Goal: Task Accomplishment & Management: Complete application form

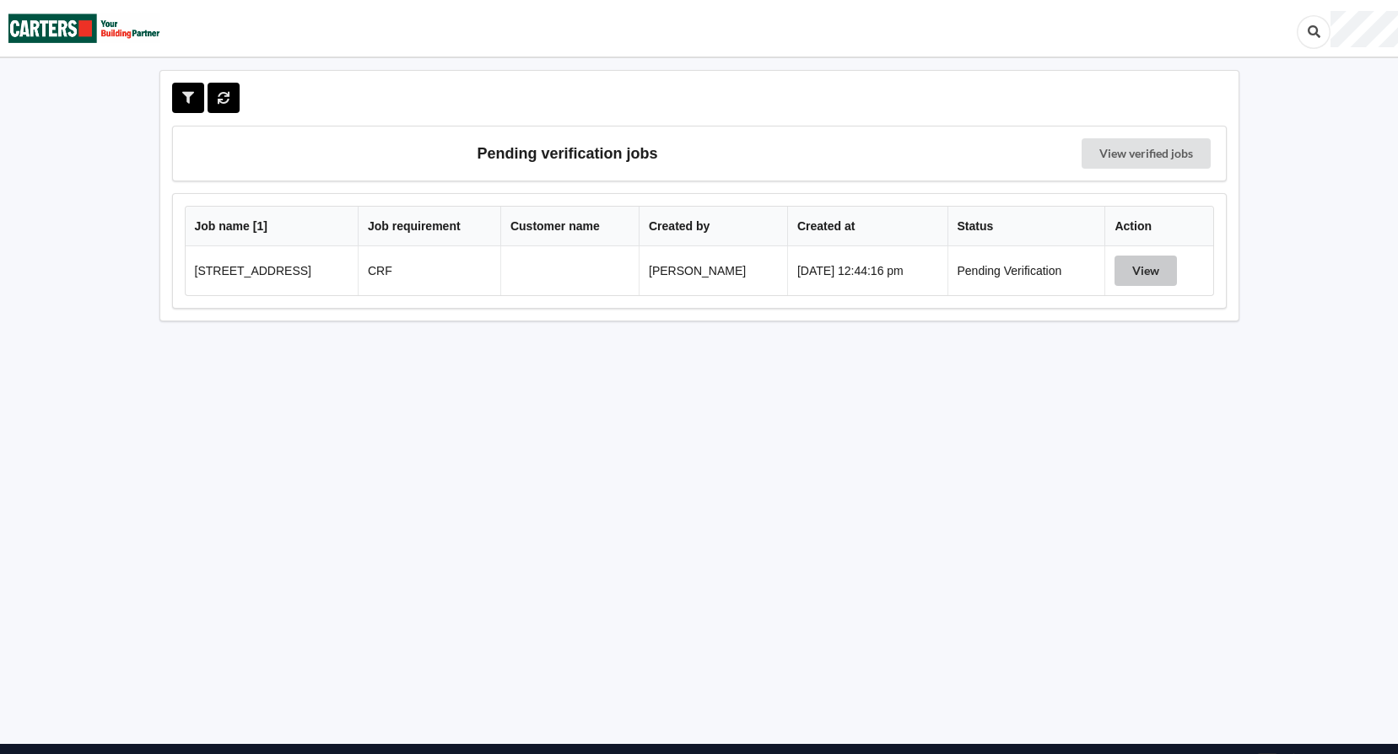
click at [1139, 266] on button "View" at bounding box center [1146, 271] width 62 height 30
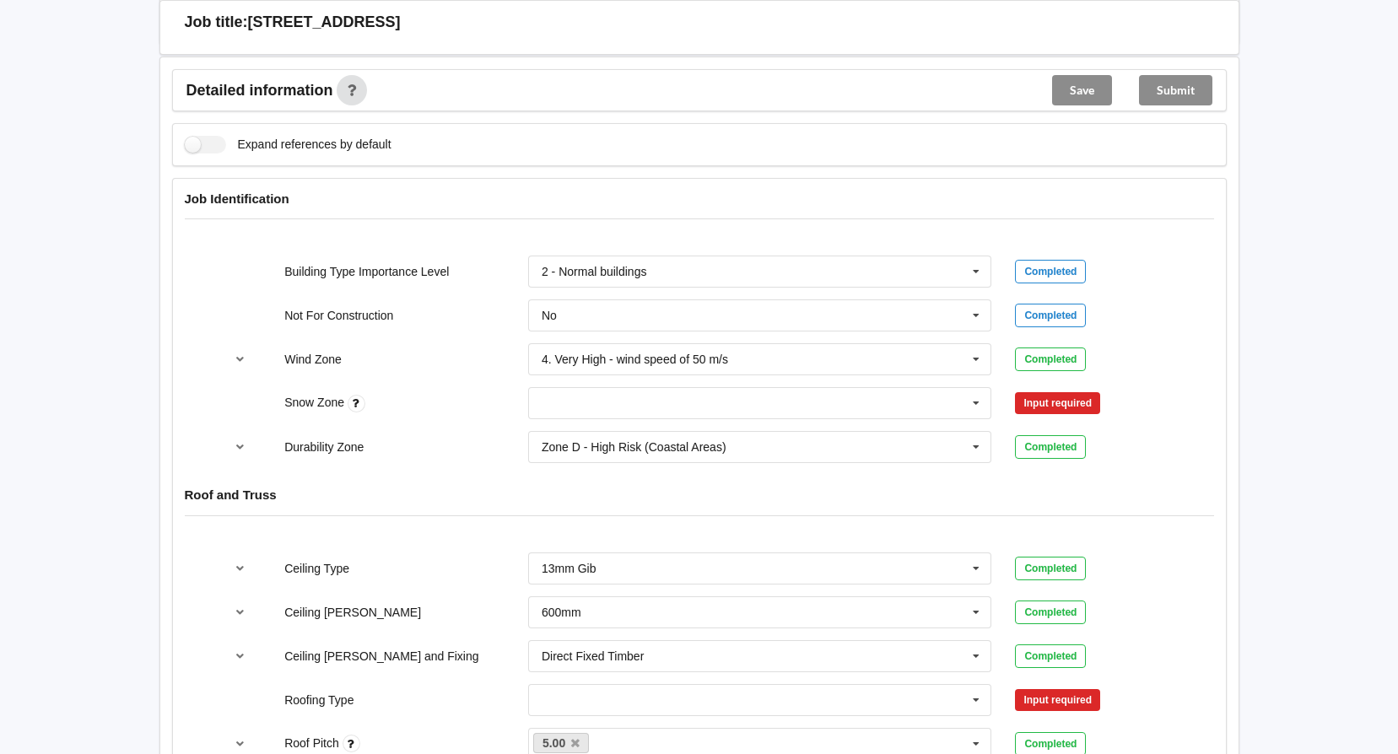
scroll to position [591, 0]
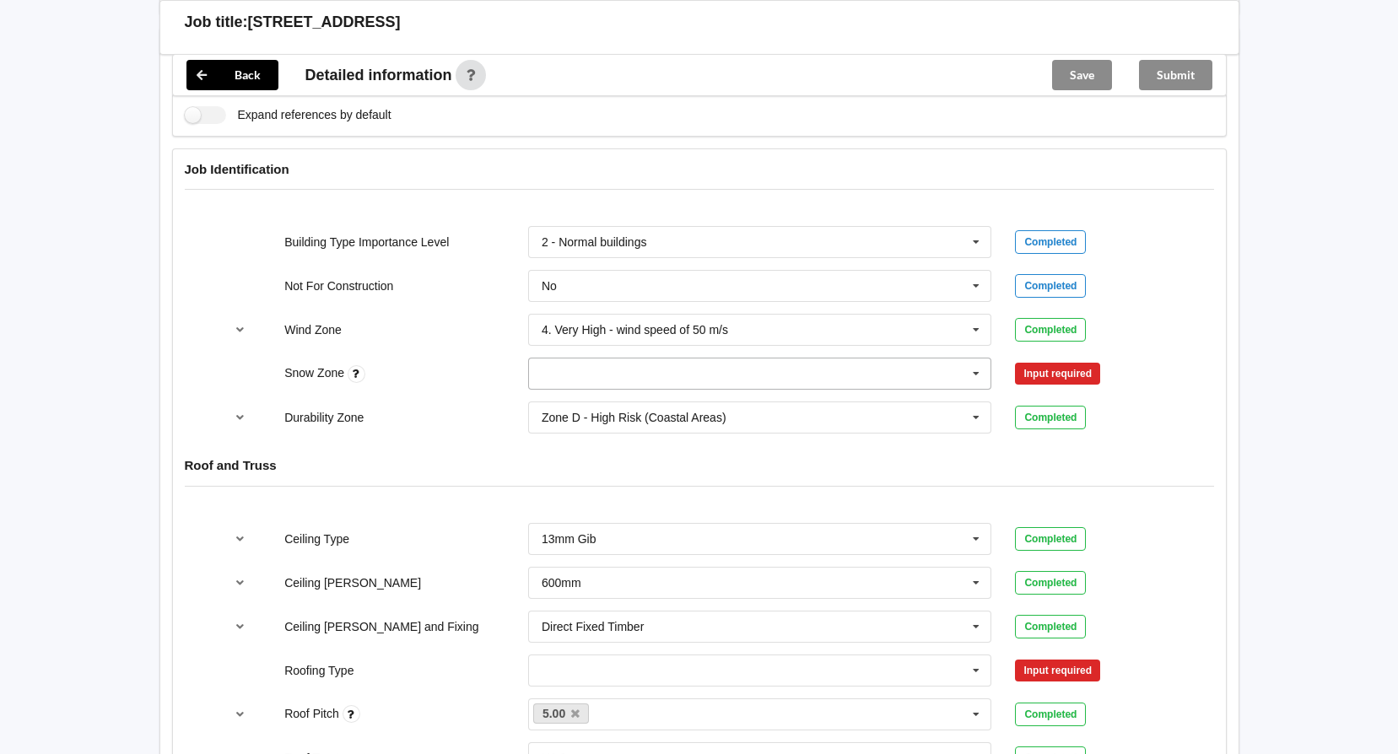
click at [978, 373] on icon at bounding box center [976, 374] width 25 height 31
click at [977, 373] on icon at bounding box center [976, 374] width 25 height 31
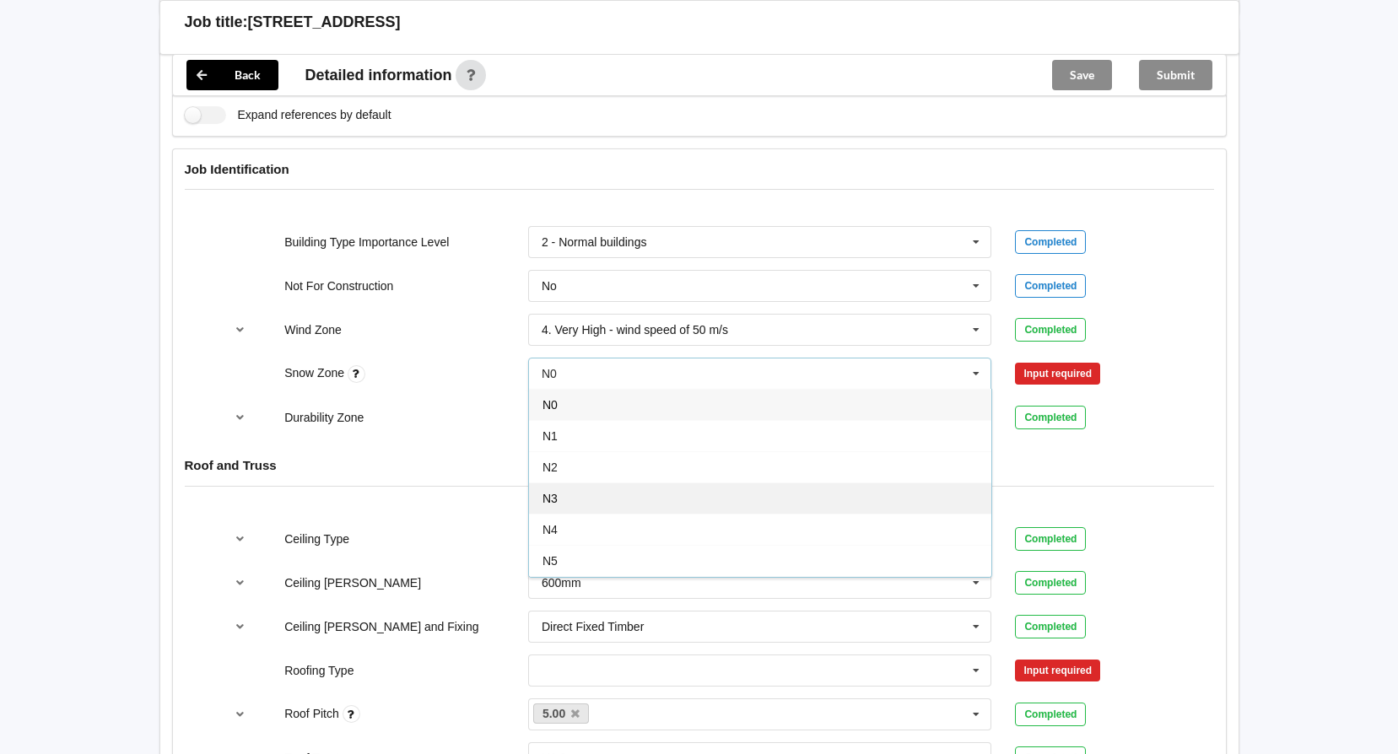
click at [941, 496] on div "N3" at bounding box center [760, 498] width 462 height 31
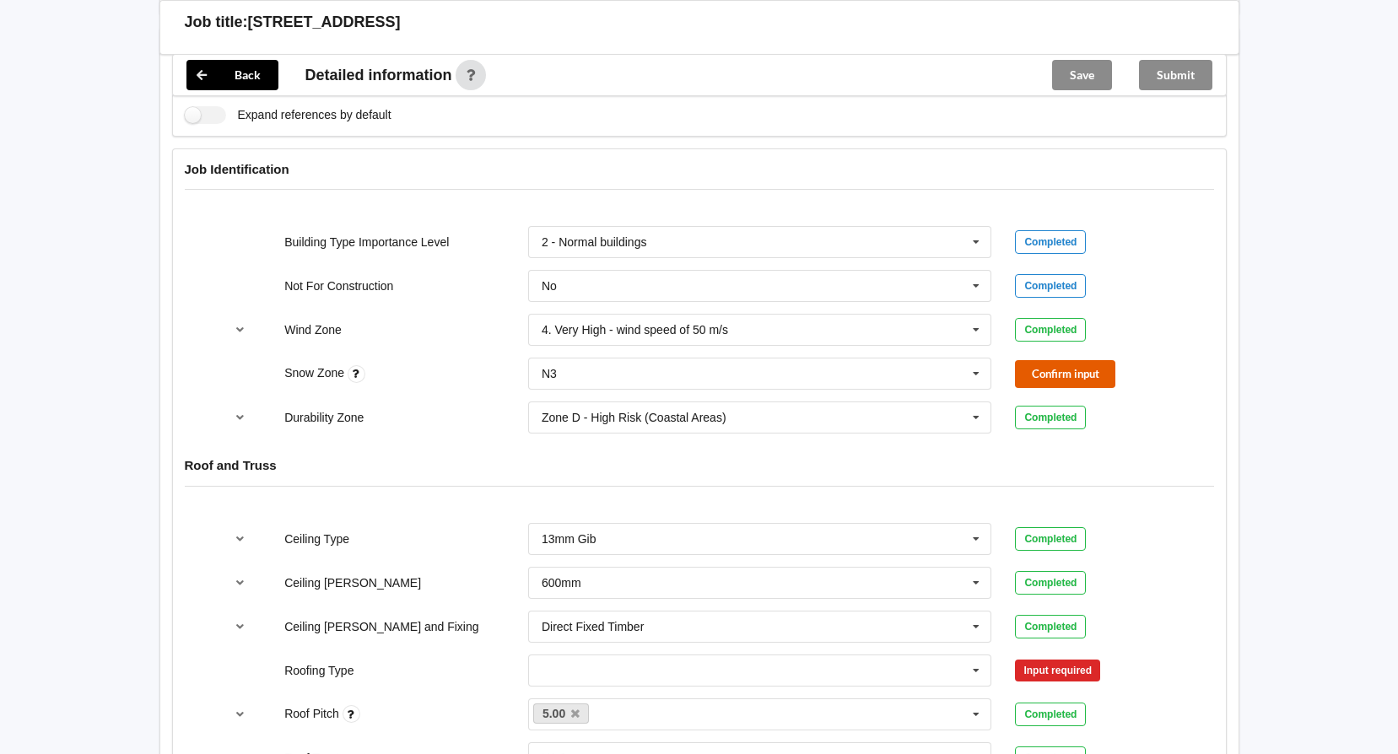
click at [1072, 374] on button "Confirm input" at bounding box center [1065, 374] width 100 height 28
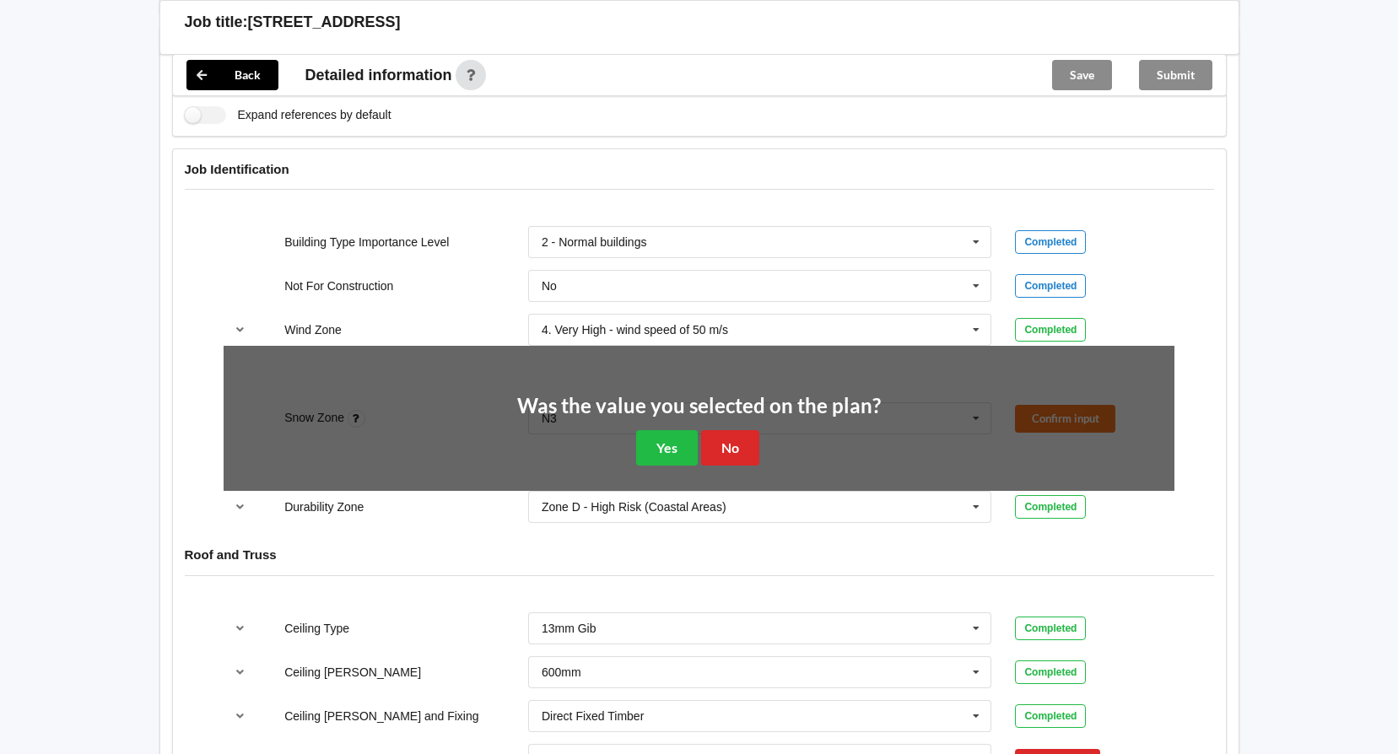
click at [764, 444] on div "Was the value you selected on the plan? Yes No" at bounding box center [699, 431] width 364 height 70
click at [723, 443] on button "No" at bounding box center [730, 447] width 58 height 35
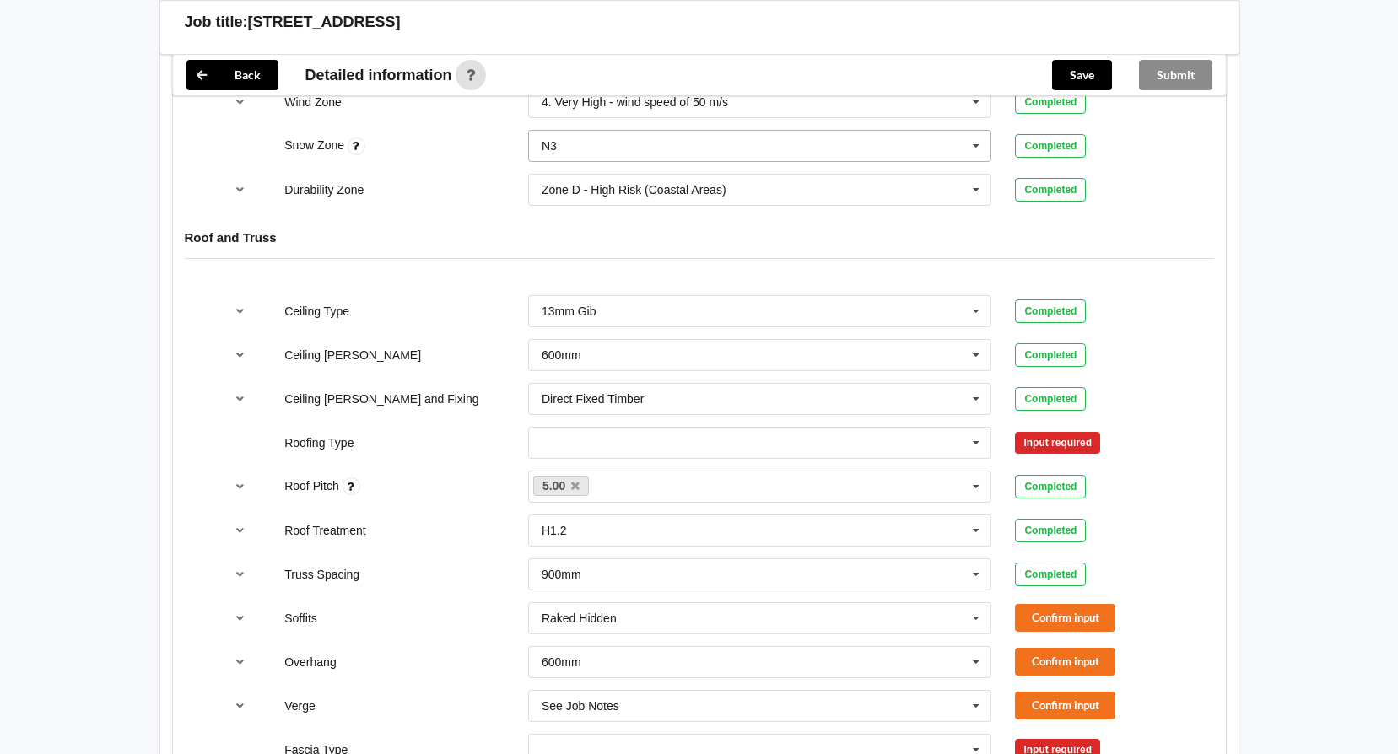
scroll to position [844, 0]
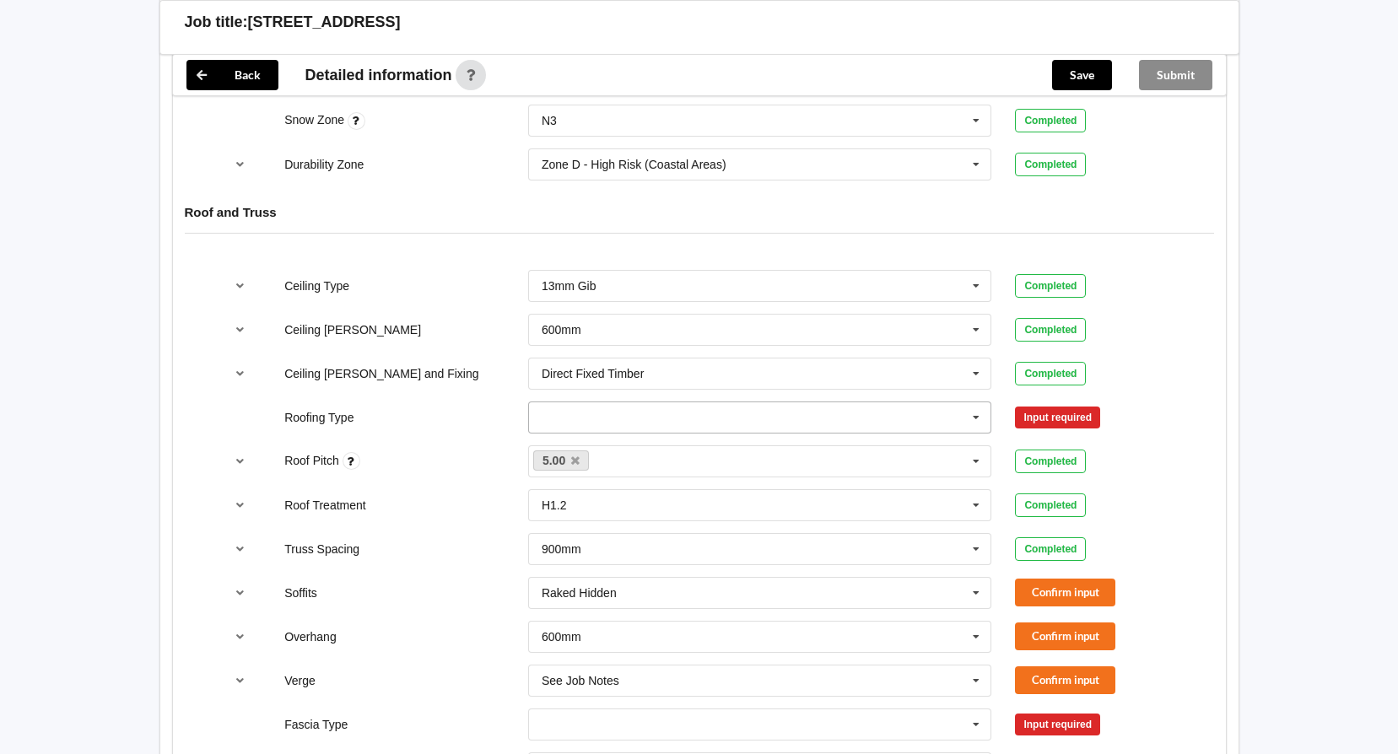
click at [754, 418] on input "text" at bounding box center [761, 417] width 462 height 30
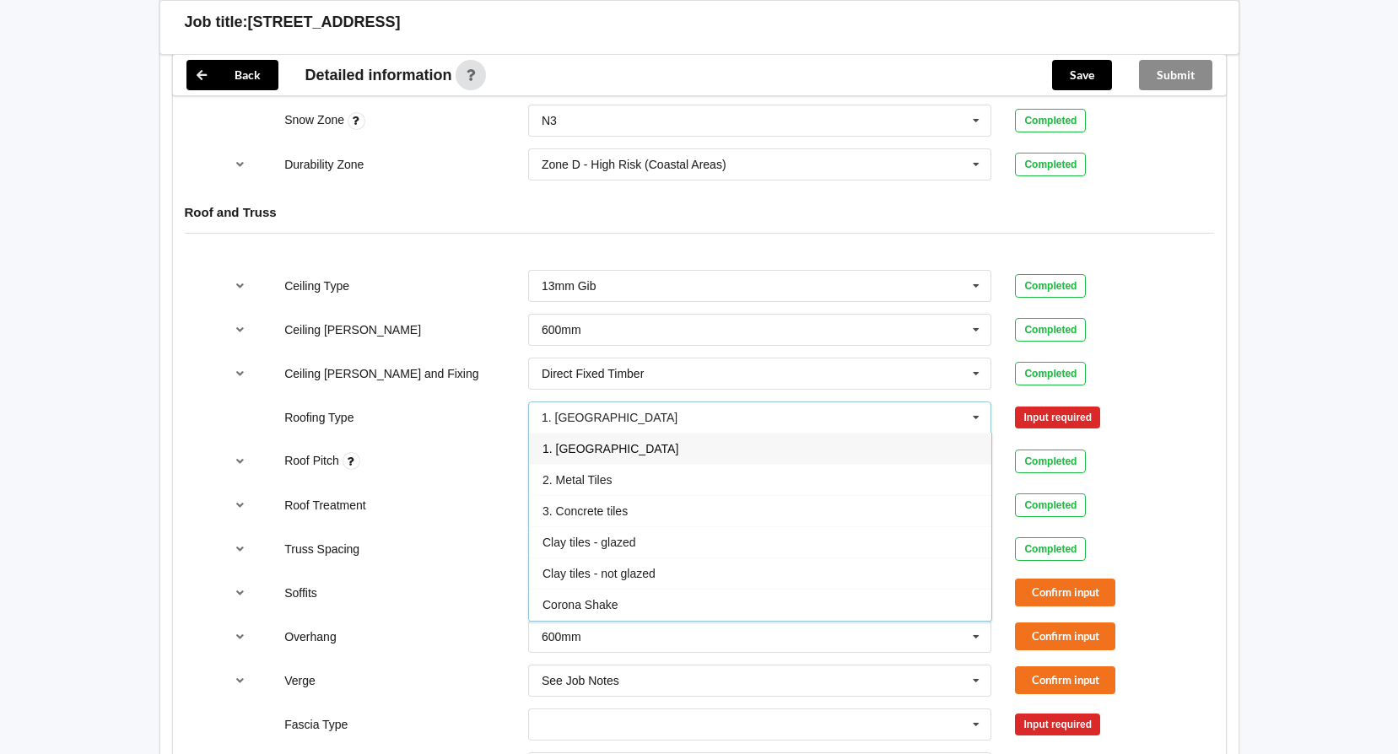
click at [754, 446] on div "1. [GEOGRAPHIC_DATA]" at bounding box center [760, 448] width 462 height 31
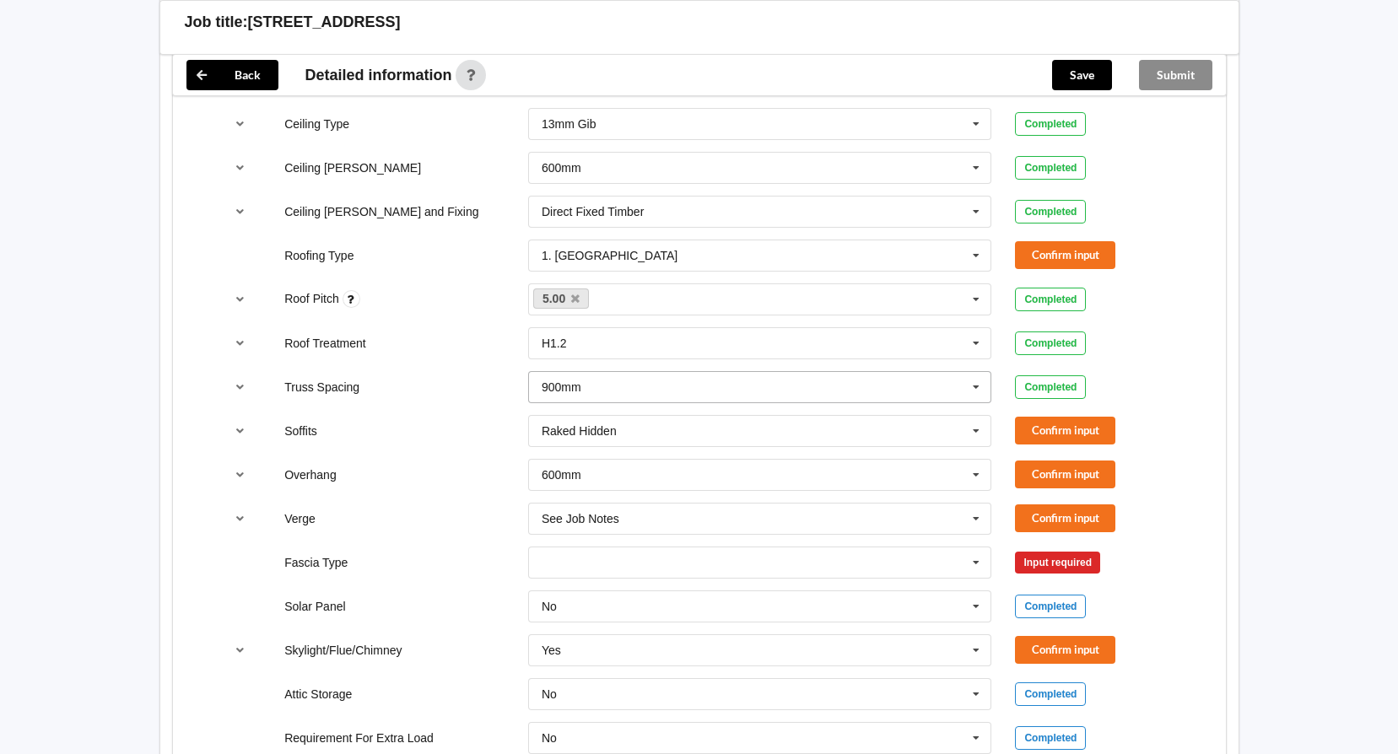
scroll to position [1013, 0]
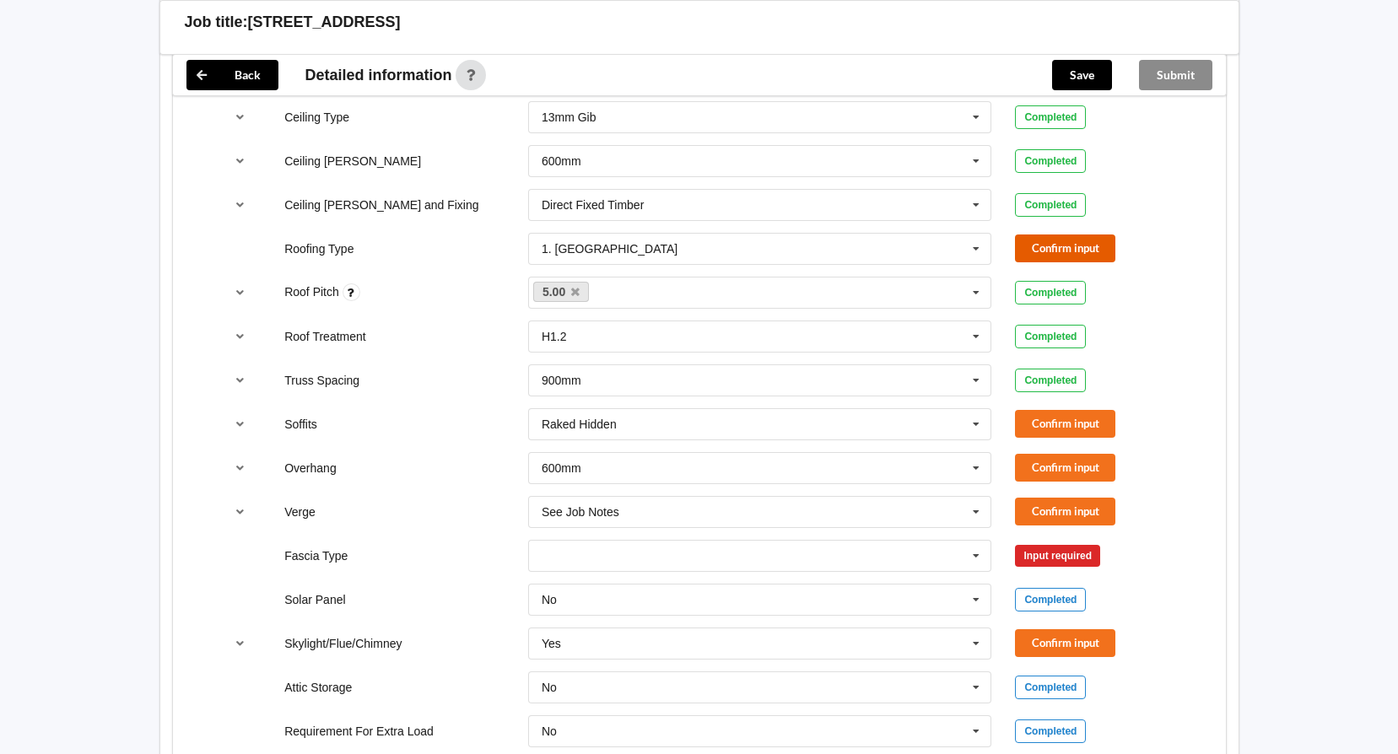
click at [1066, 250] on button "Confirm input" at bounding box center [1065, 249] width 100 height 28
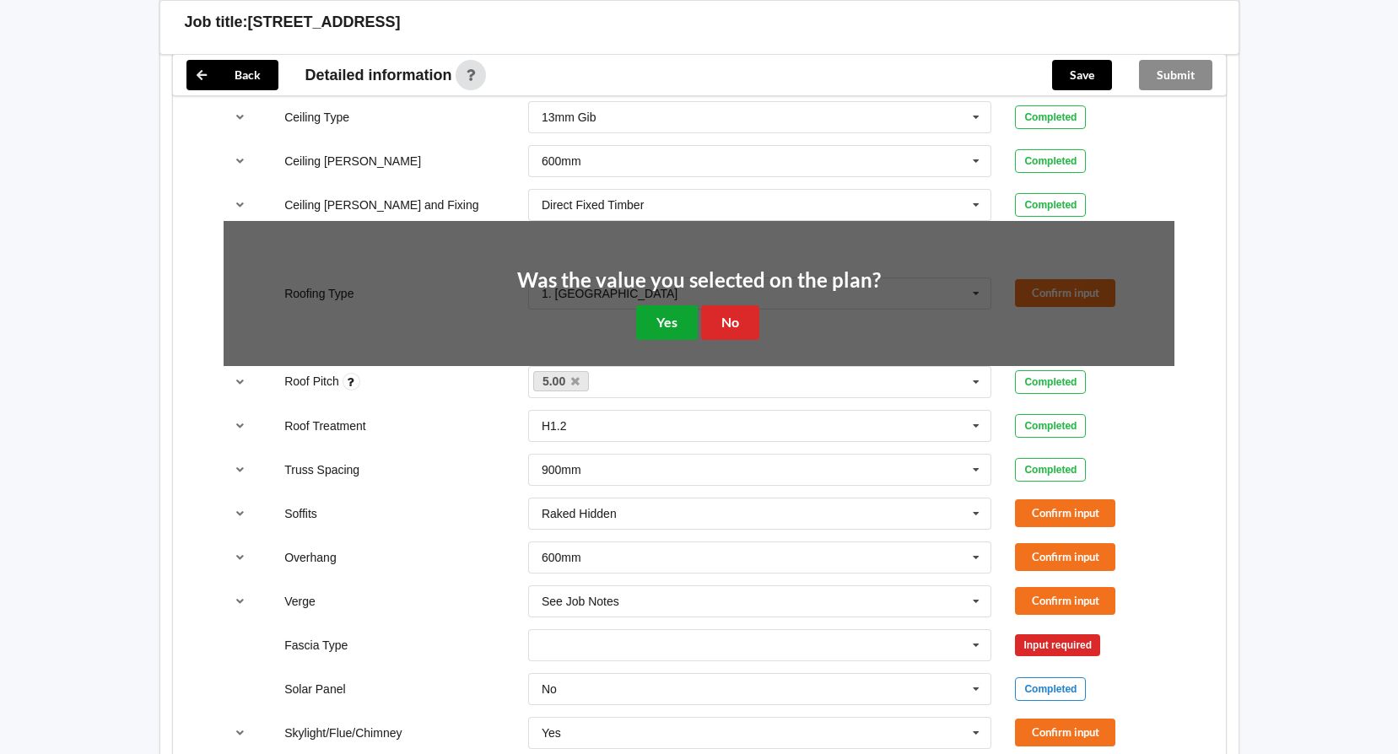
click at [667, 317] on button "Yes" at bounding box center [667, 322] width 62 height 35
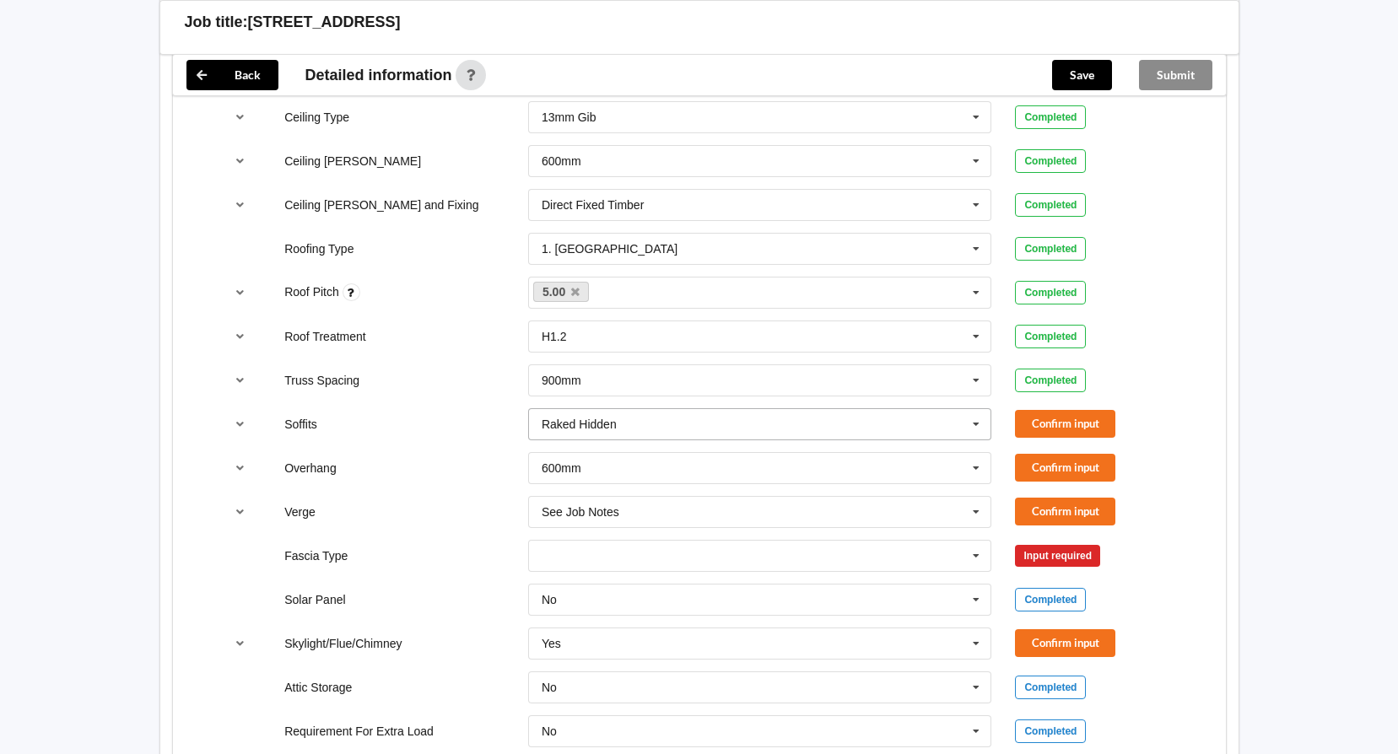
click at [871, 435] on input "text" at bounding box center [761, 424] width 462 height 30
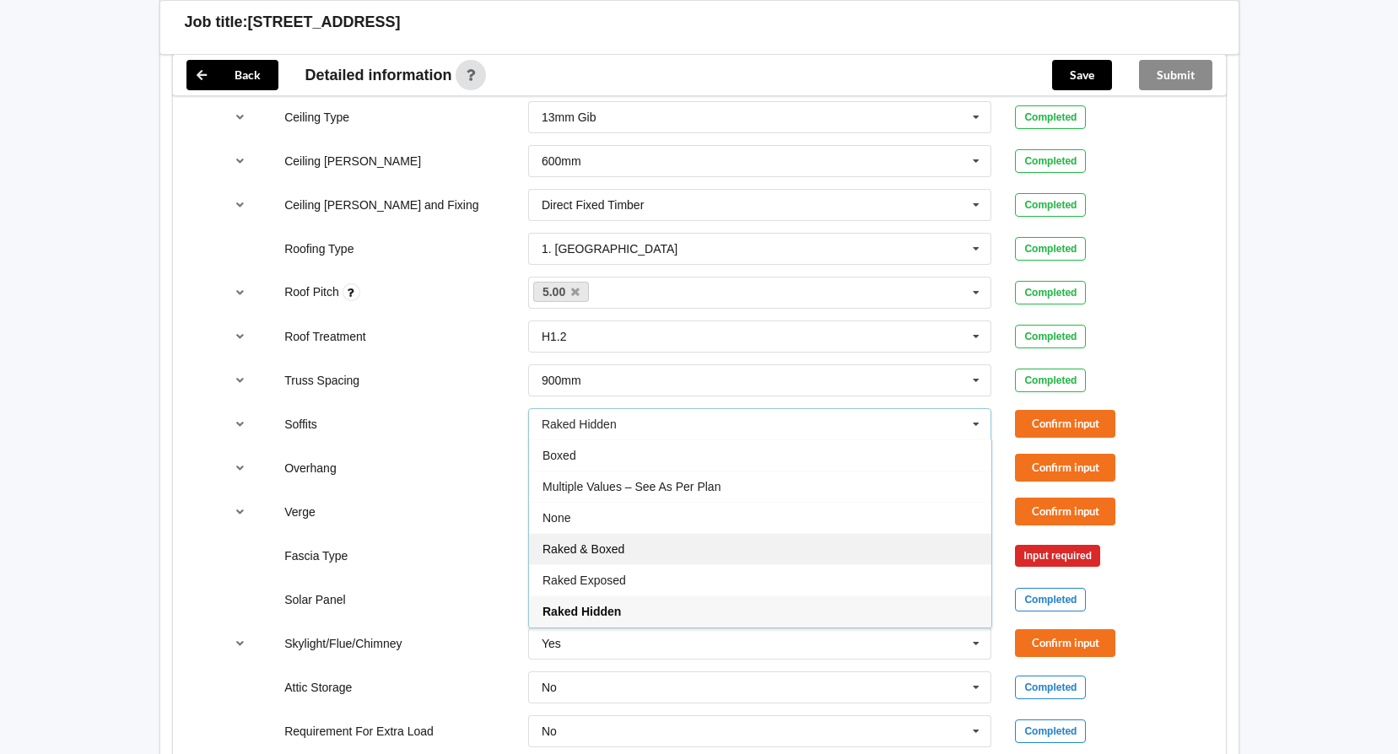
click at [878, 554] on div "Raked & Boxed" at bounding box center [760, 548] width 462 height 31
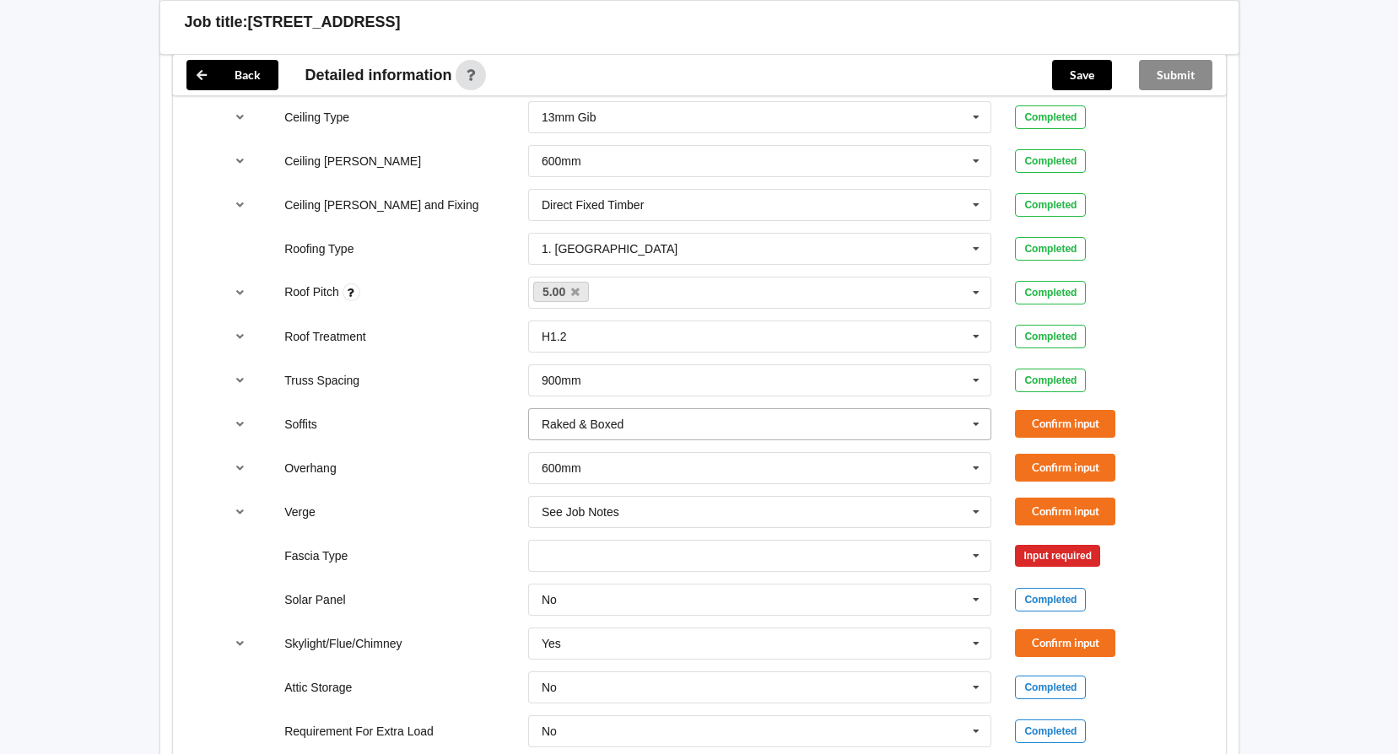
click at [967, 428] on icon at bounding box center [976, 424] width 25 height 31
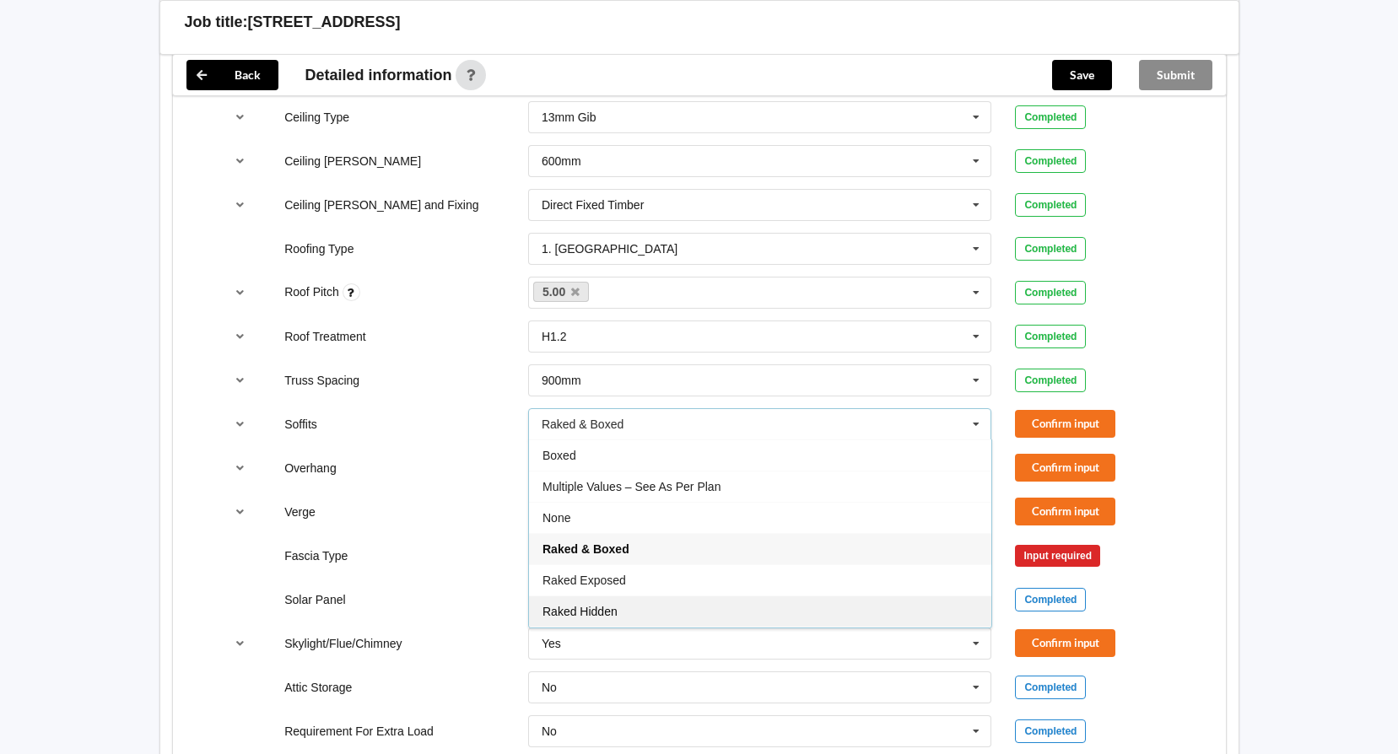
click at [844, 610] on div "Raked Hidden" at bounding box center [760, 611] width 462 height 31
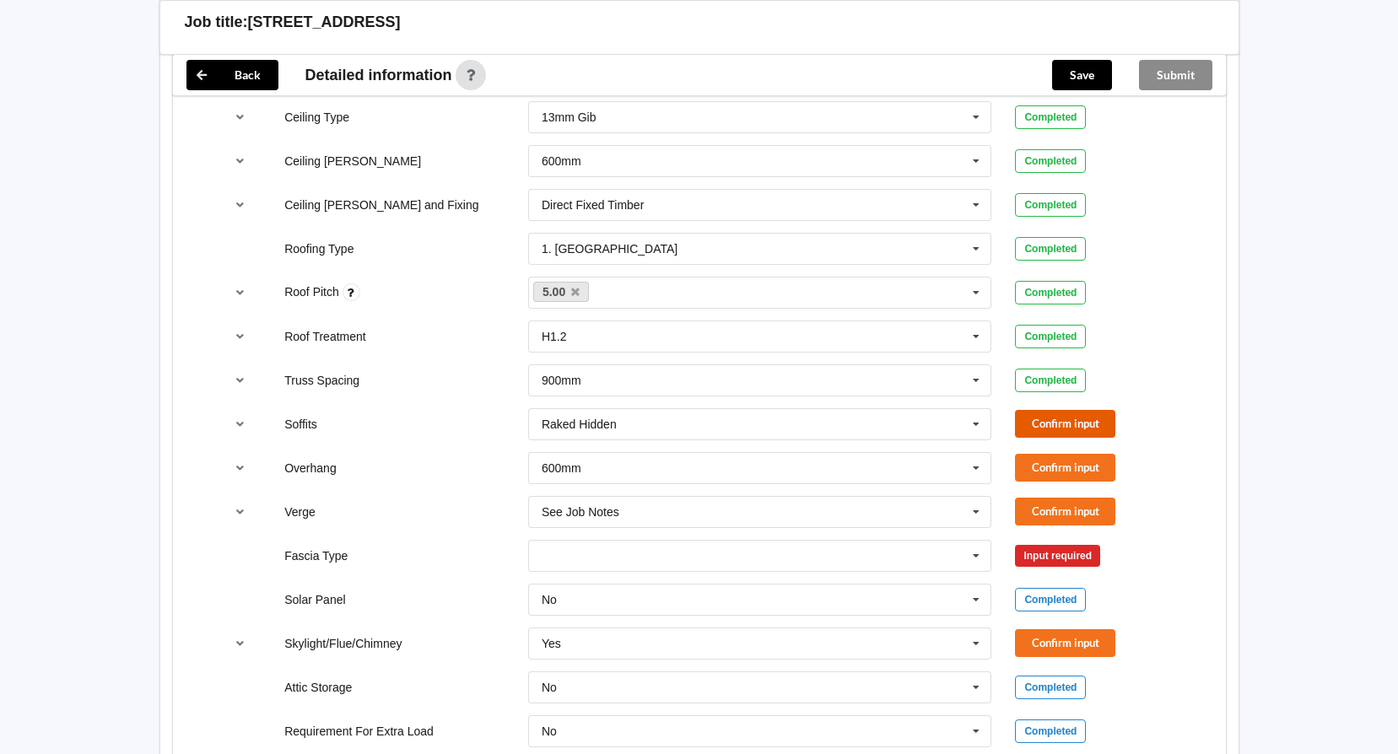
click at [1046, 419] on button "Confirm input" at bounding box center [1065, 424] width 100 height 28
click at [974, 467] on icon at bounding box center [976, 468] width 25 height 31
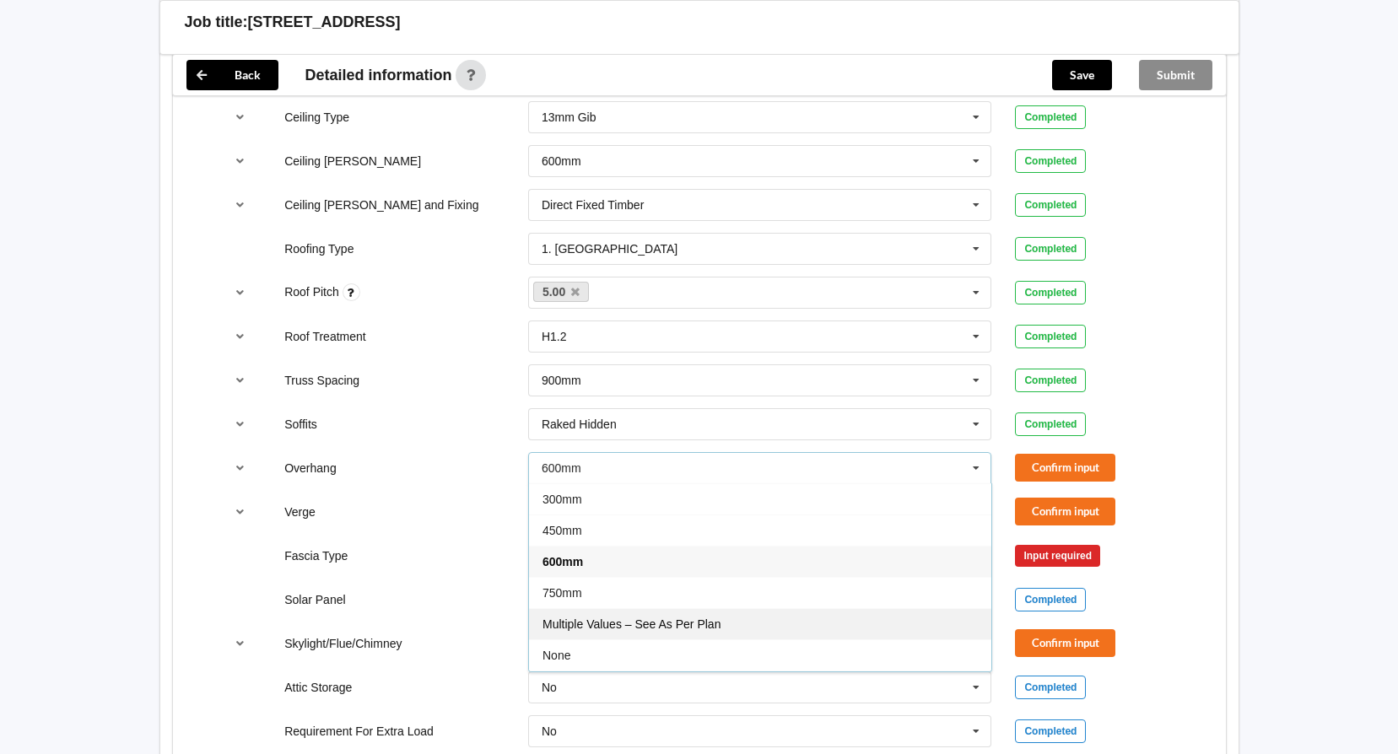
click at [923, 613] on div "Multiple Values – See As Per Plan" at bounding box center [760, 623] width 462 height 31
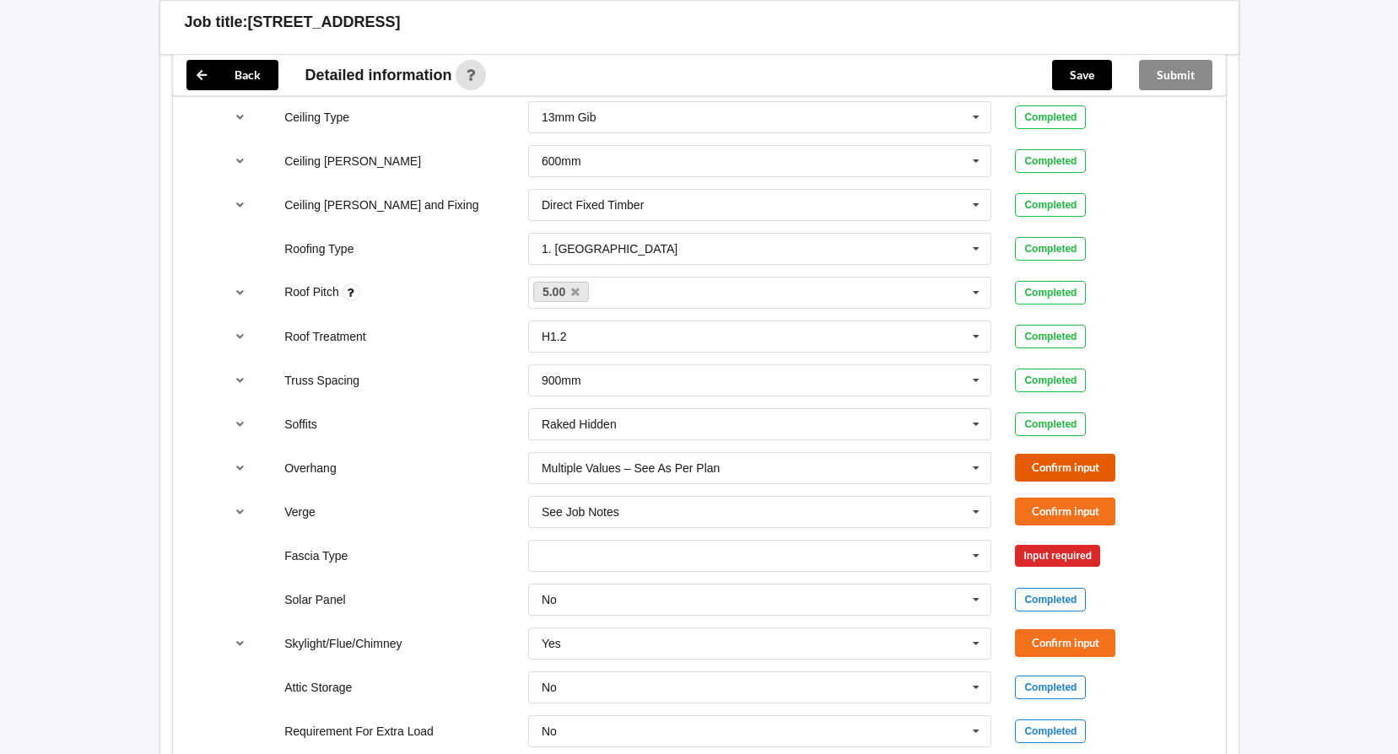
click at [1050, 467] on button "Confirm input" at bounding box center [1065, 468] width 100 height 28
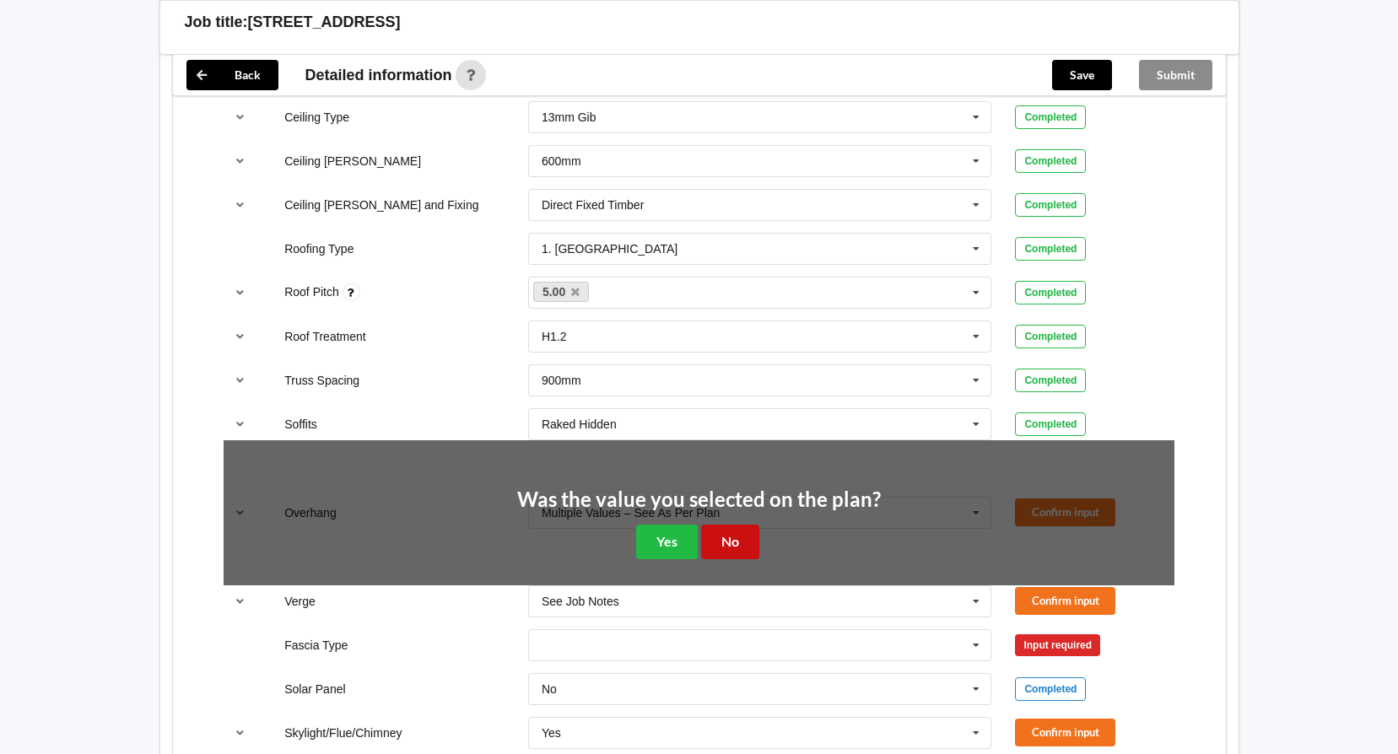
click at [742, 543] on button "No" at bounding box center [730, 542] width 58 height 35
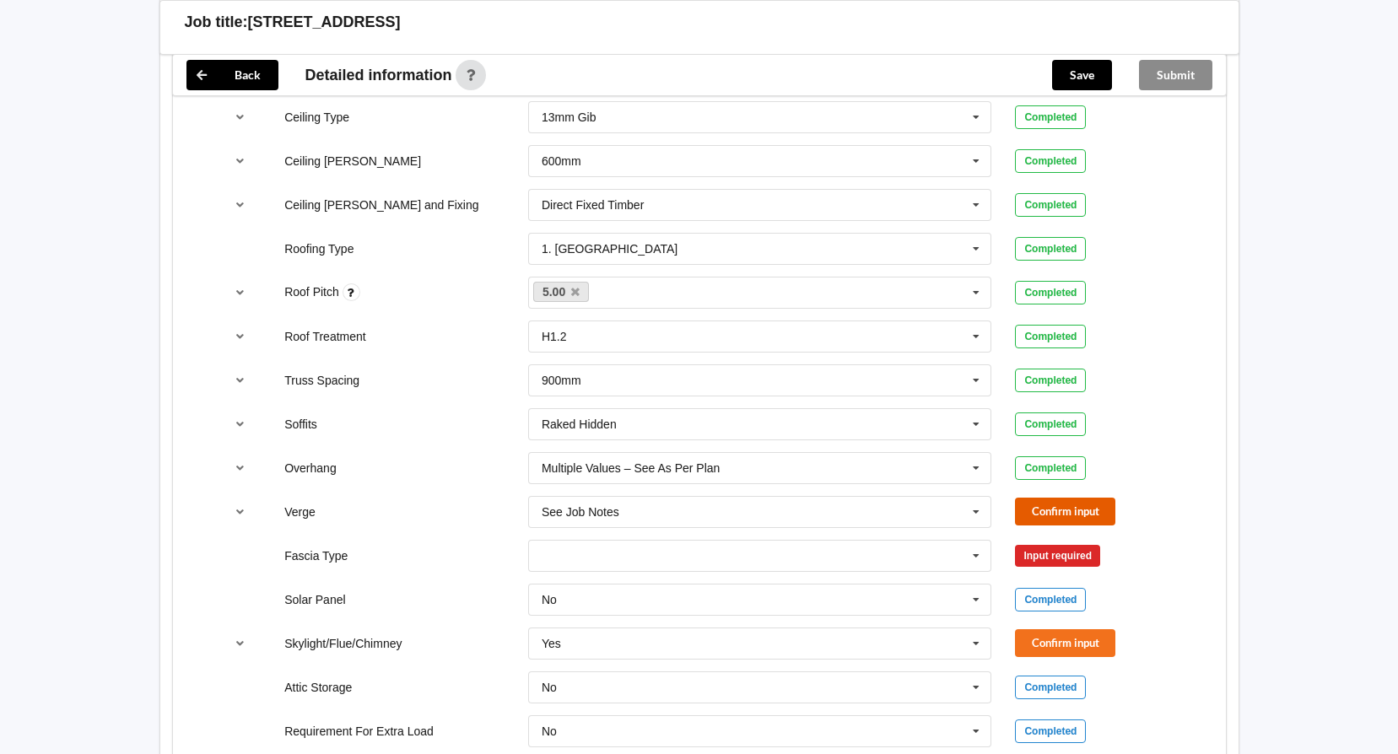
click at [1065, 504] on button "Confirm input" at bounding box center [1065, 512] width 100 height 28
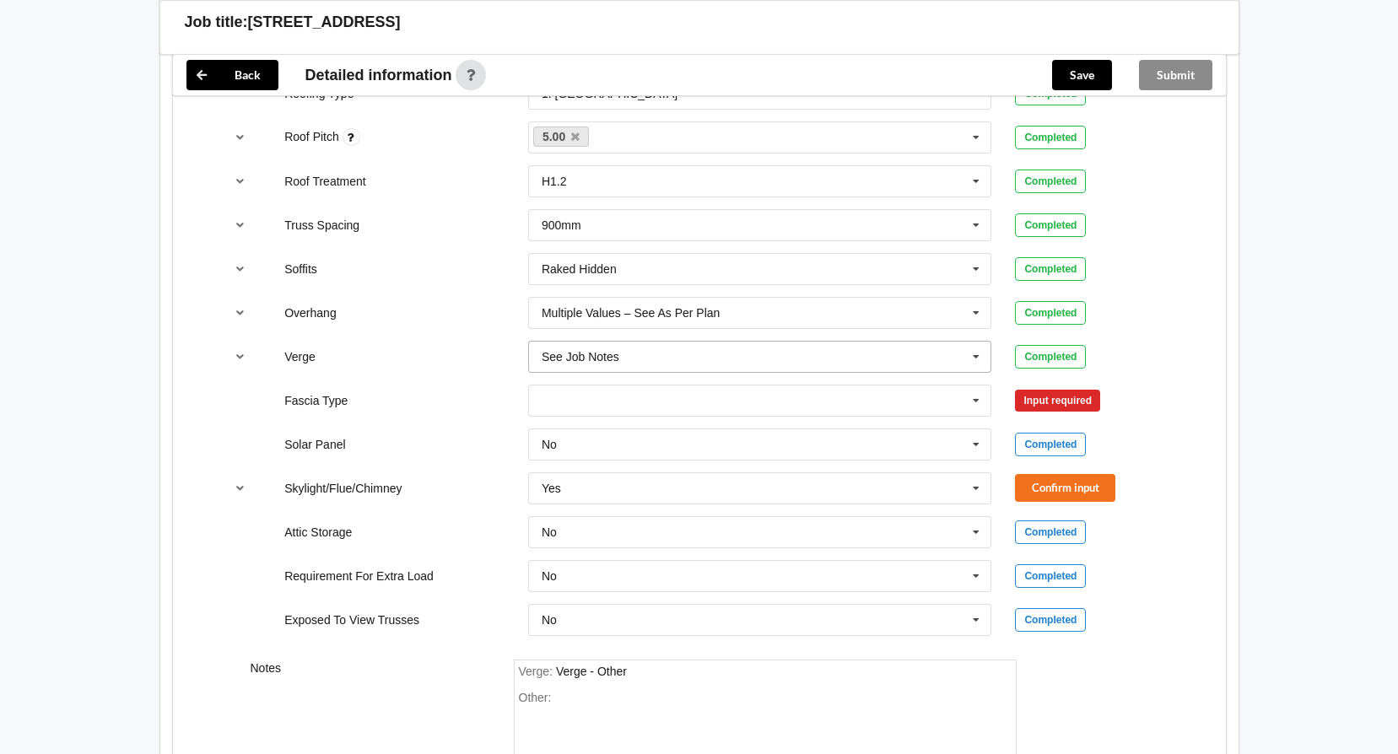
scroll to position [1181, 0]
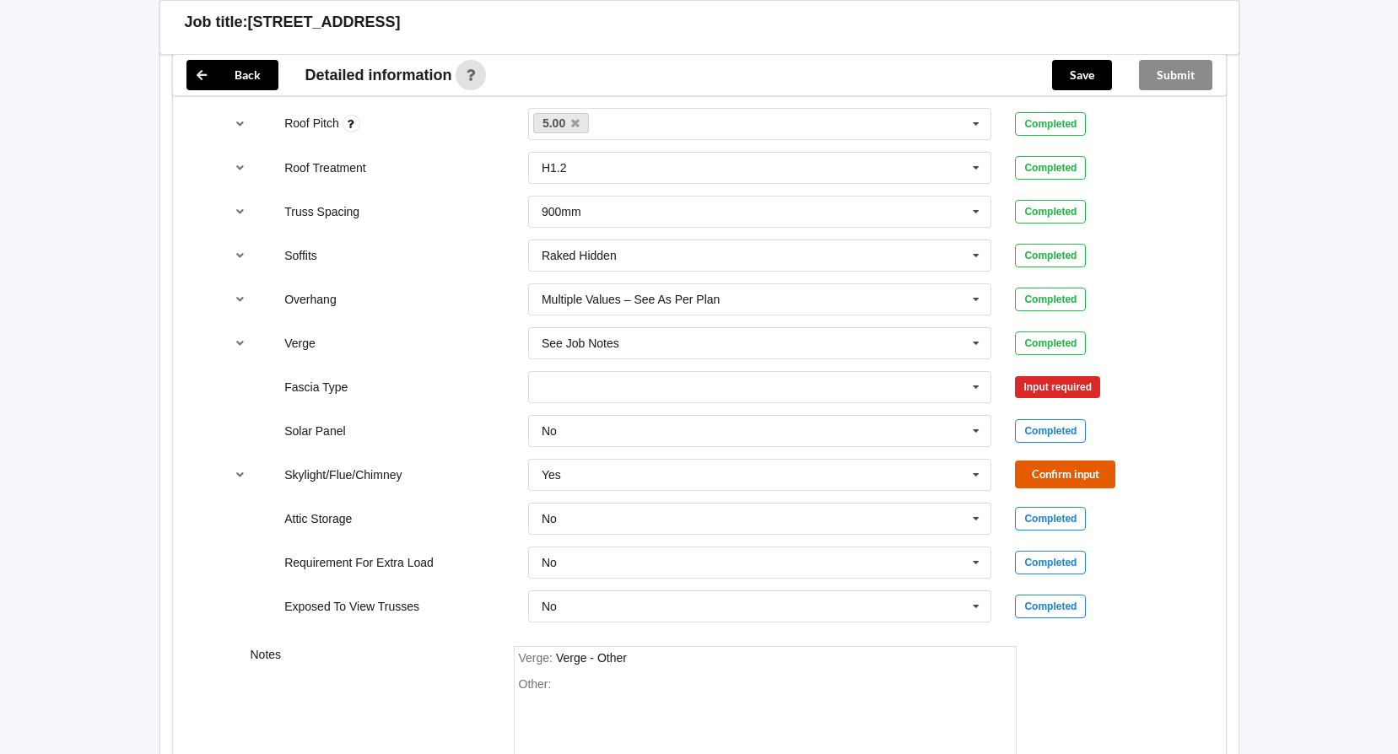
click at [1029, 466] on button "Confirm input" at bounding box center [1065, 475] width 100 height 28
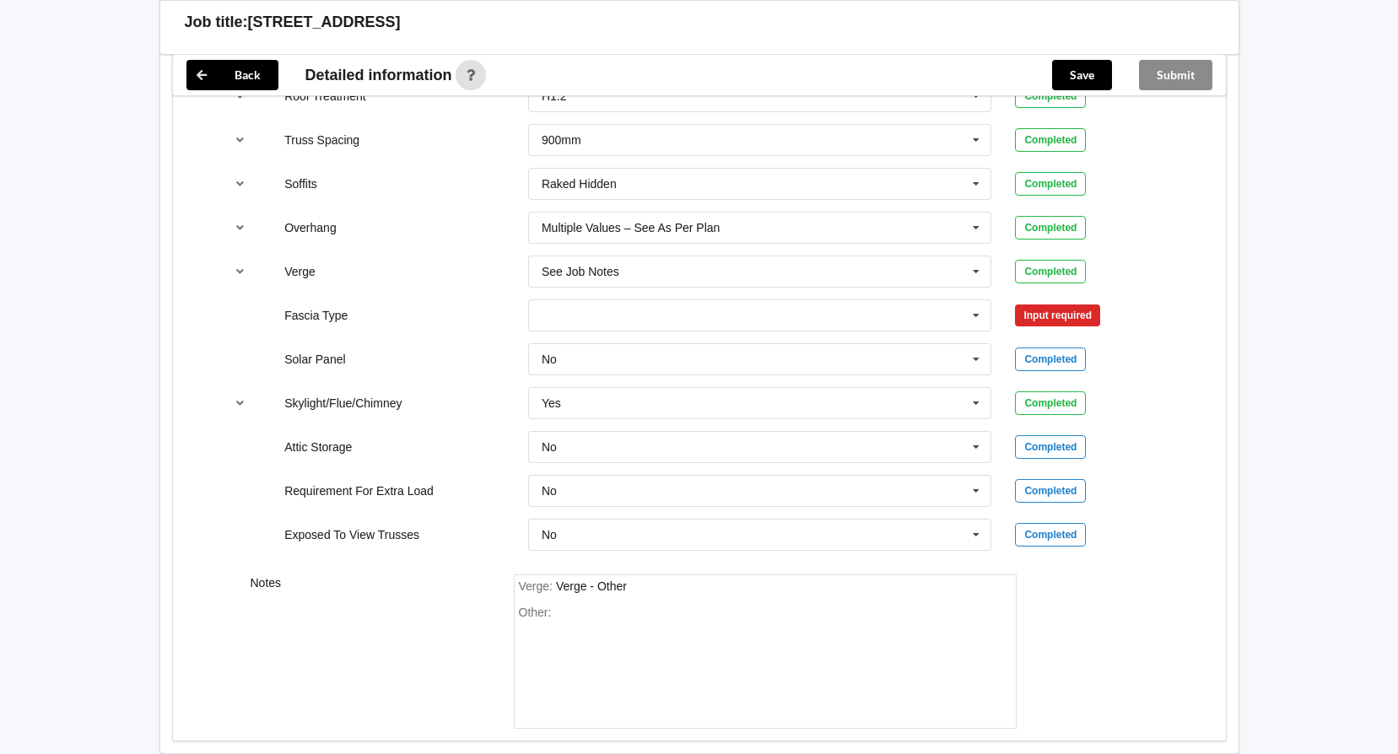
scroll to position [1349, 0]
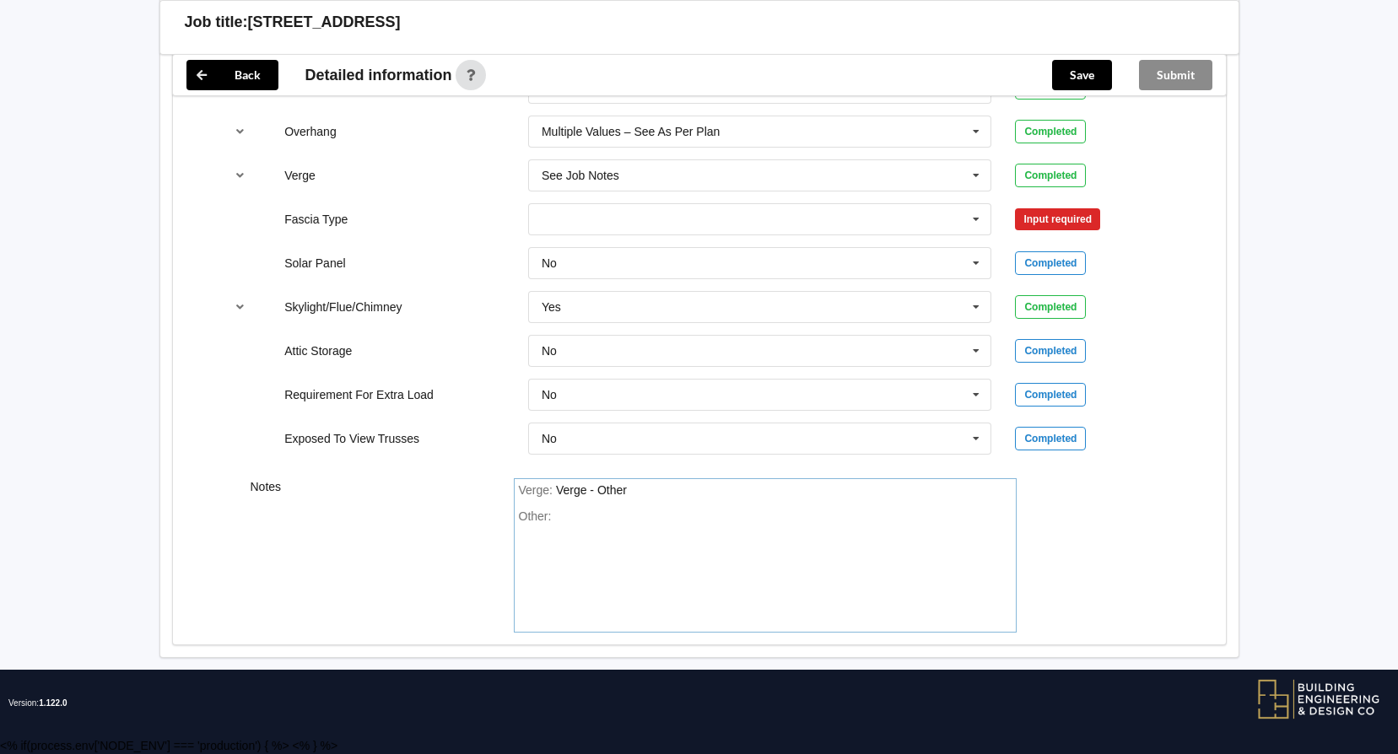
drag, startPoint x: 618, startPoint y: 531, endPoint x: 624, endPoint y: 521, distance: 11.7
click at [618, 530] on div "Other:" at bounding box center [765, 569] width 493 height 118
click at [1088, 69] on button "Save" at bounding box center [1082, 75] width 60 height 30
click at [972, 215] on icon at bounding box center [976, 219] width 25 height 31
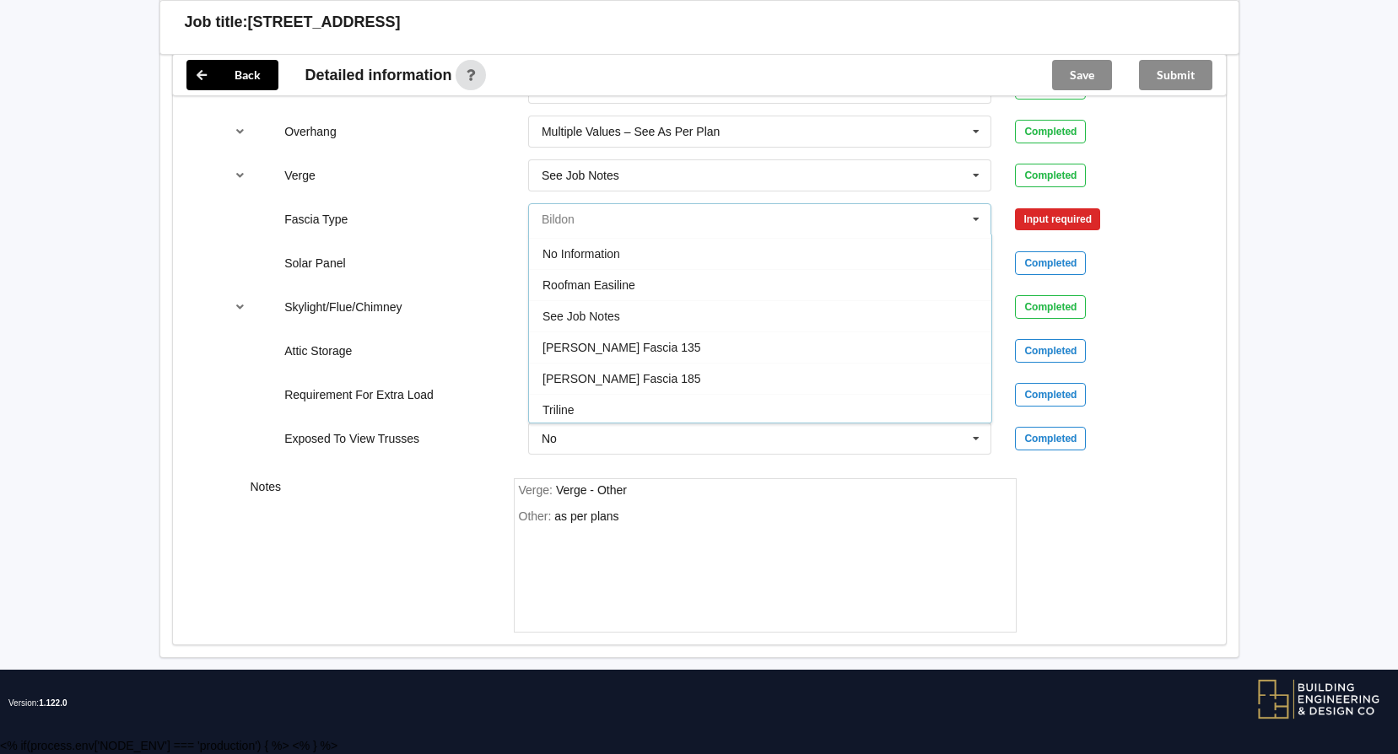
scroll to position [561, 0]
click at [908, 328] on div "See Job Notes" at bounding box center [760, 313] width 462 height 31
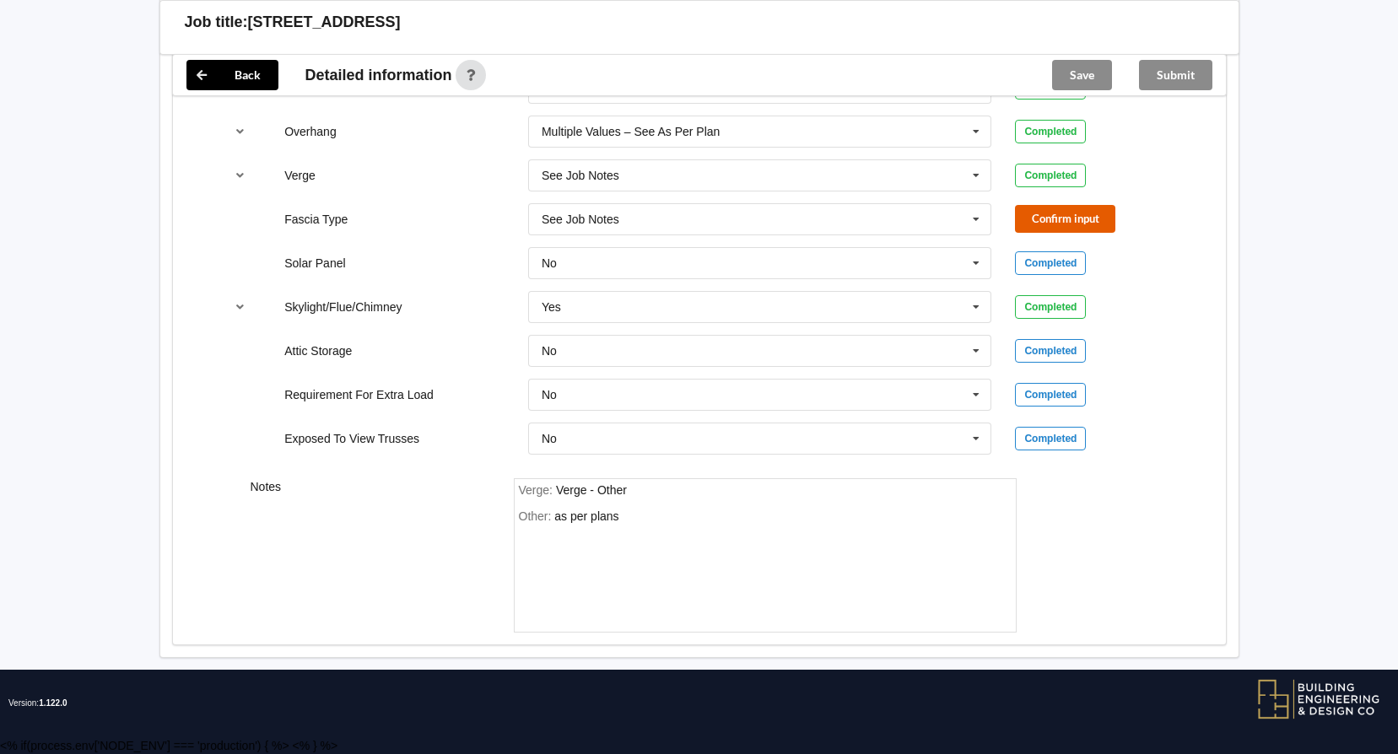
click at [1072, 214] on button "Confirm input" at bounding box center [1065, 219] width 100 height 28
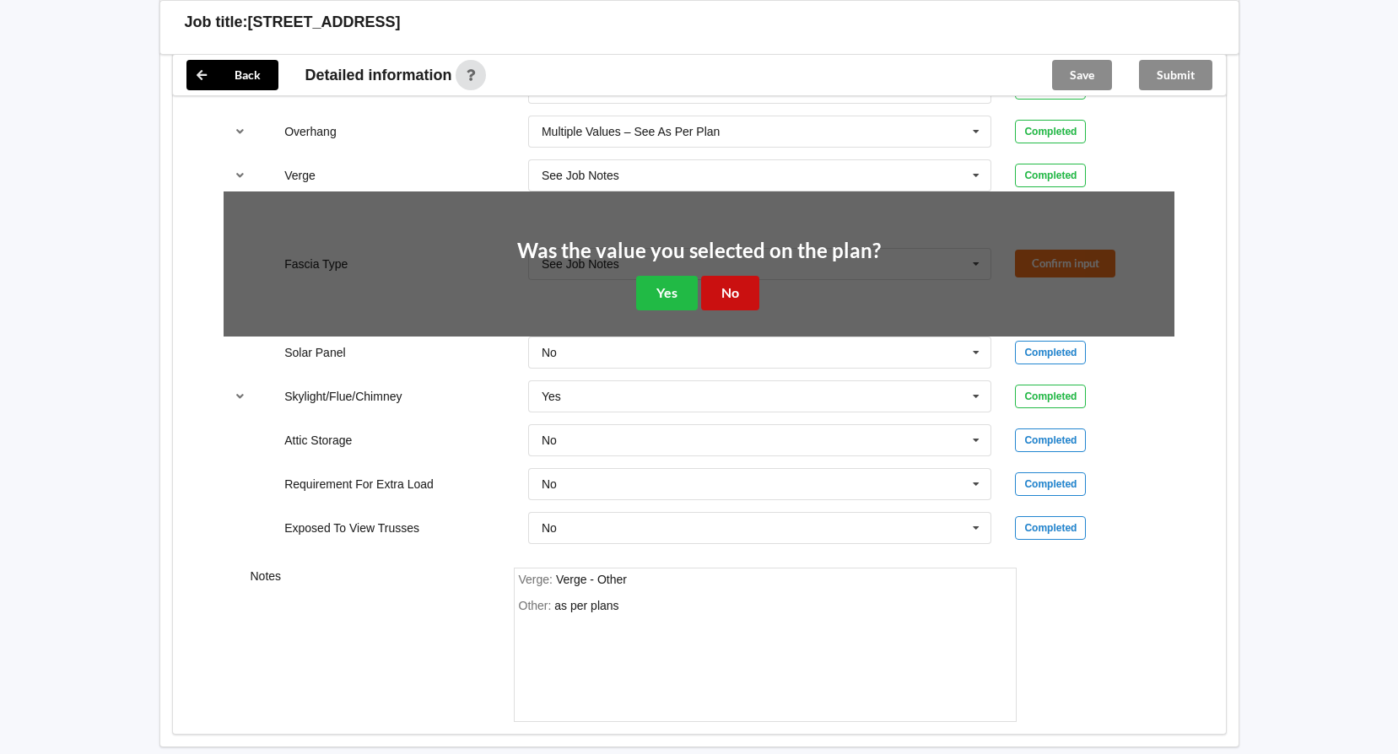
click at [733, 297] on button "No" at bounding box center [730, 293] width 58 height 35
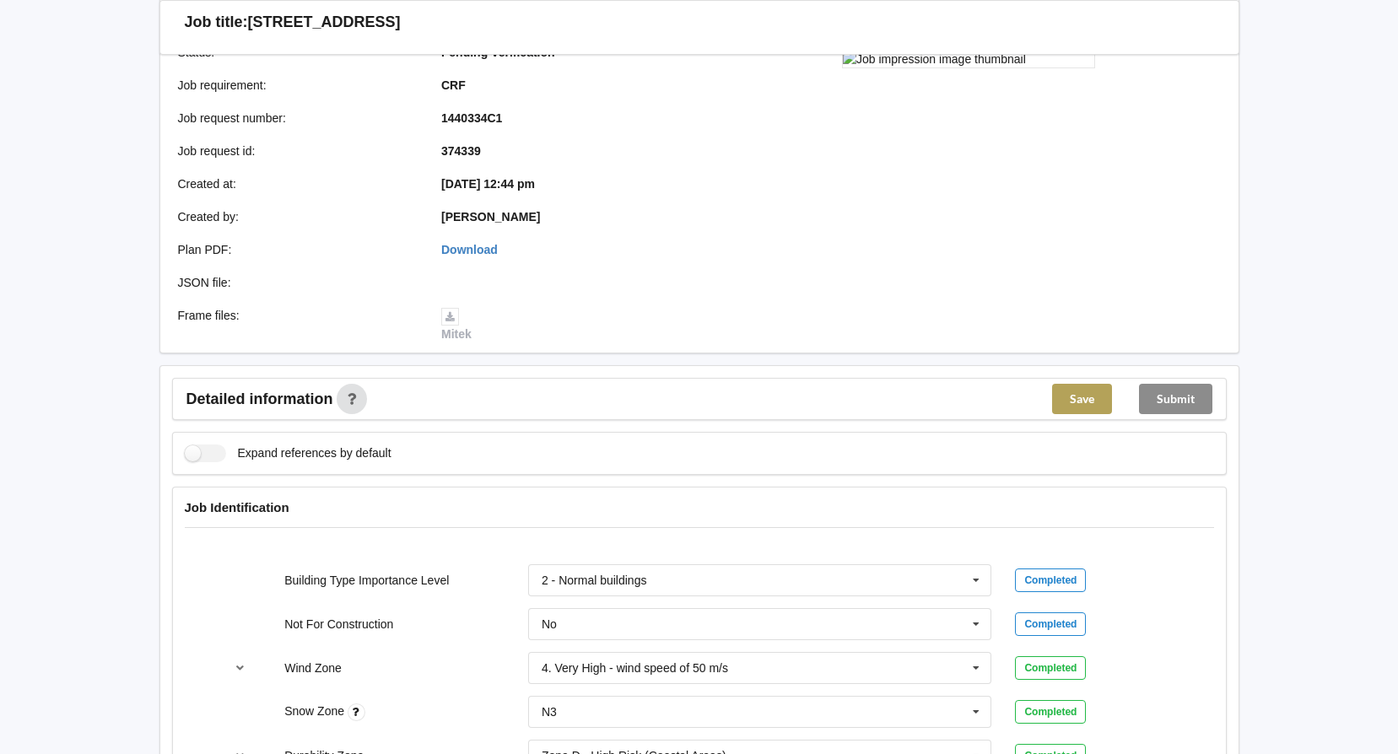
click at [1088, 397] on button "Save" at bounding box center [1082, 399] width 60 height 30
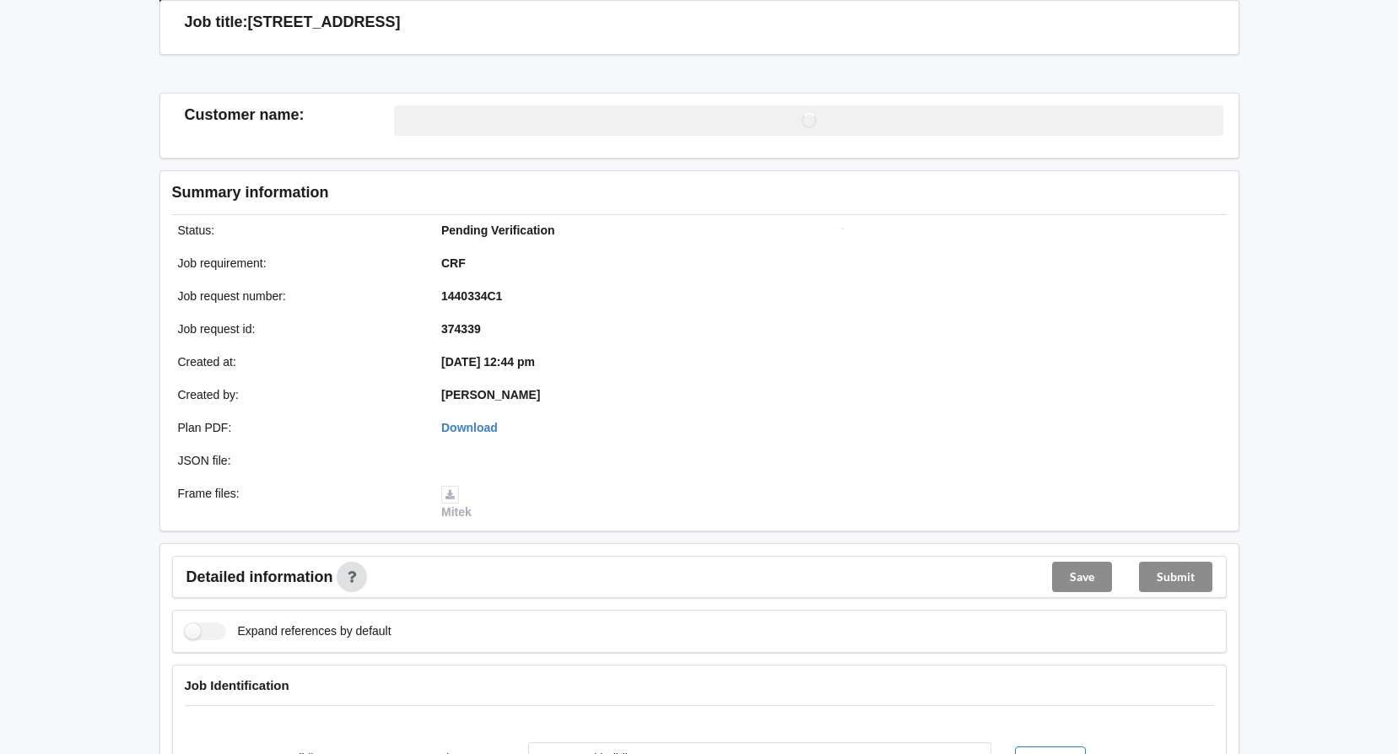
scroll to position [252, 0]
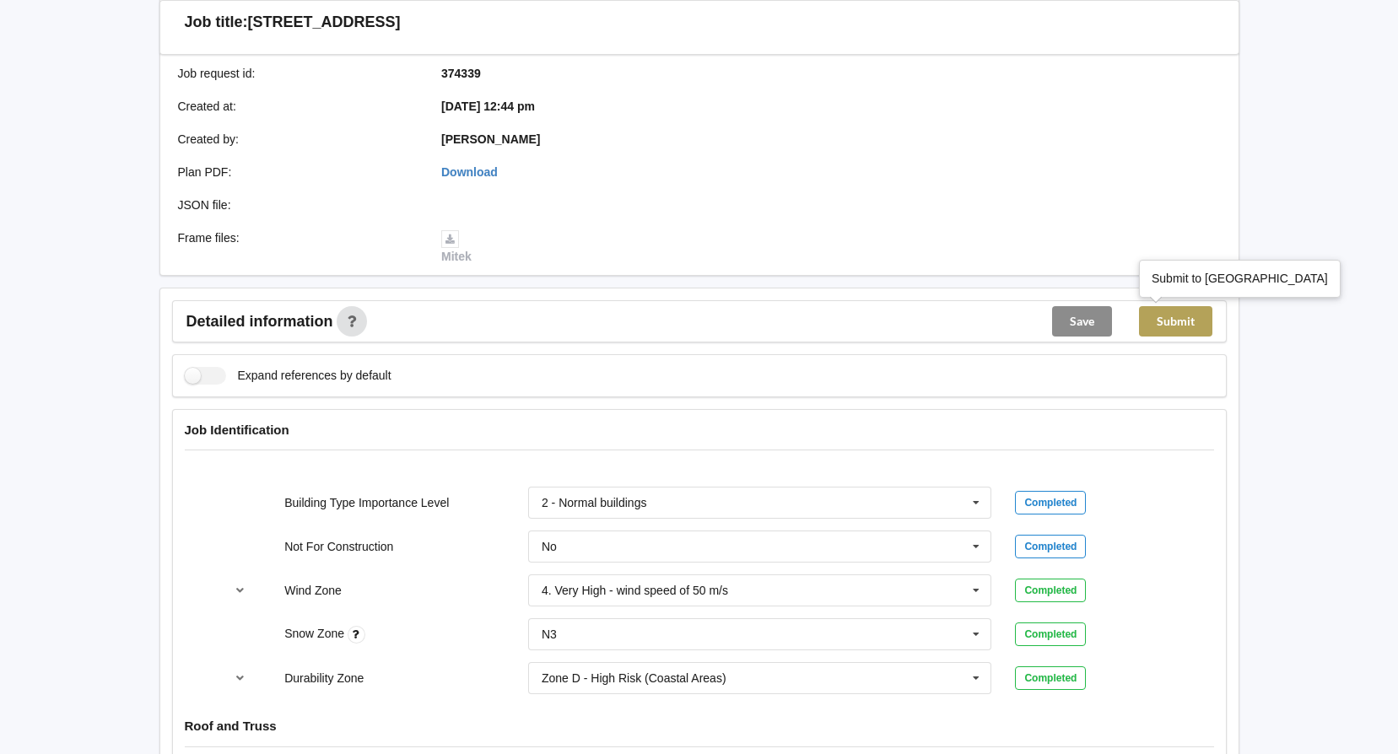
click at [1179, 316] on button "Submit" at bounding box center [1175, 321] width 73 height 30
